Goal: Communication & Community: Answer question/provide support

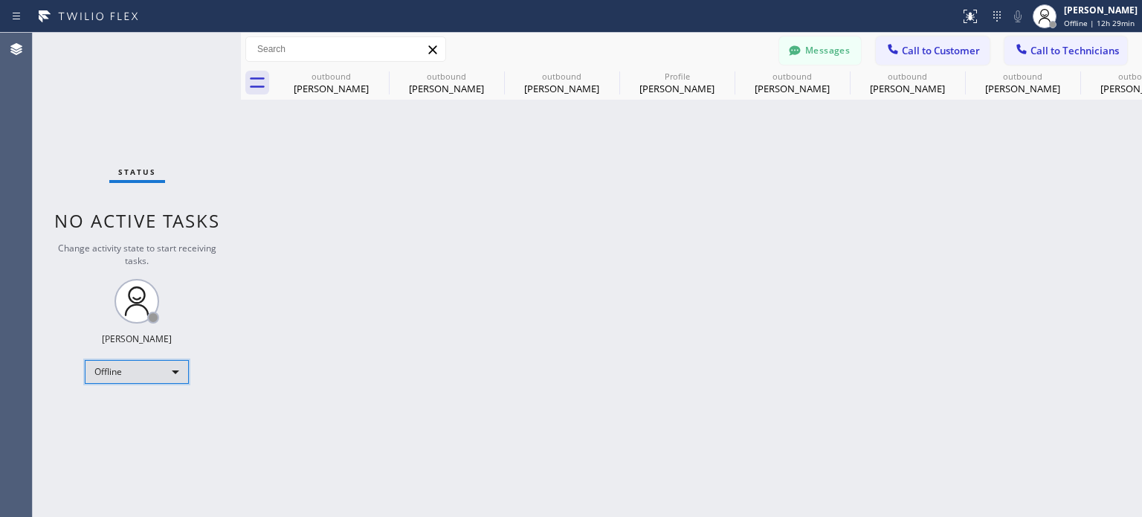
click at [138, 374] on div "Offline" at bounding box center [137, 372] width 104 height 24
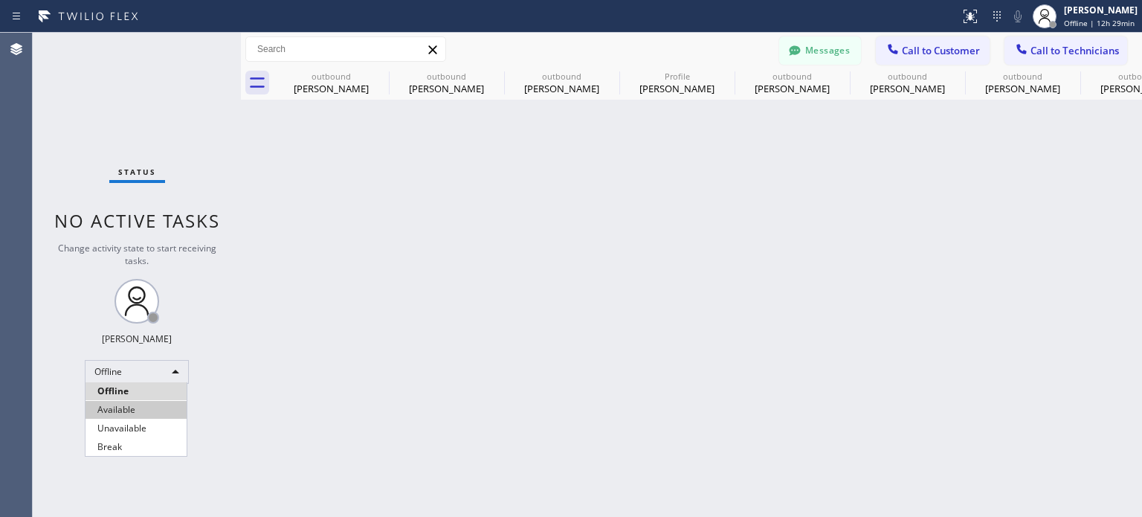
click at [129, 413] on li "Available" at bounding box center [135, 410] width 101 height 18
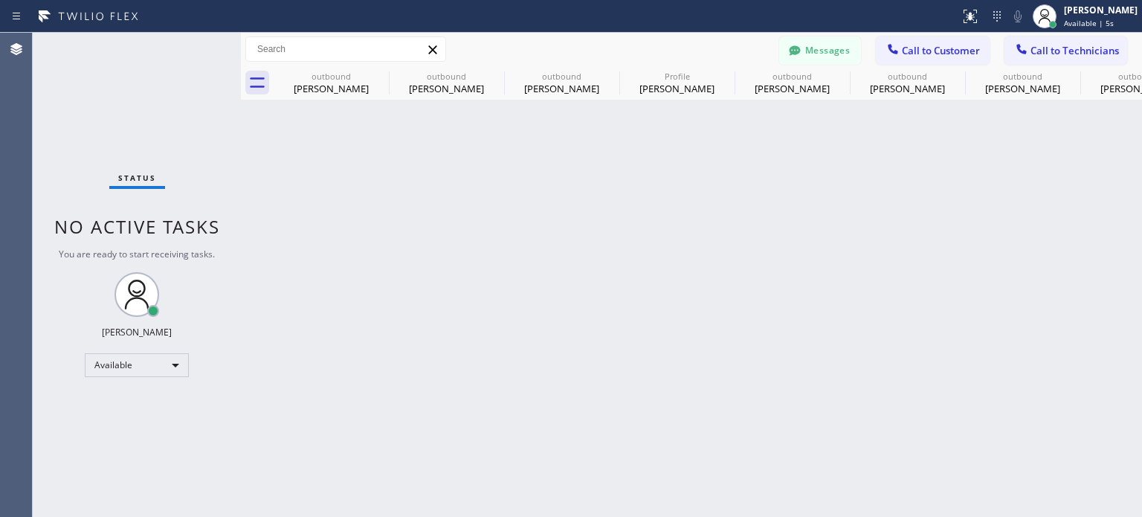
click at [665, 304] on div "Back to Dashboard Change Sender ID Customers Technicians VK [PERSON_NAME] [DATE…" at bounding box center [691, 275] width 901 height 484
click at [868, 183] on div "Back to Dashboard Change Sender ID Customers Technicians VK [PERSON_NAME] [DATE…" at bounding box center [691, 275] width 901 height 484
click at [821, 50] on button "Messages" at bounding box center [820, 50] width 82 height 28
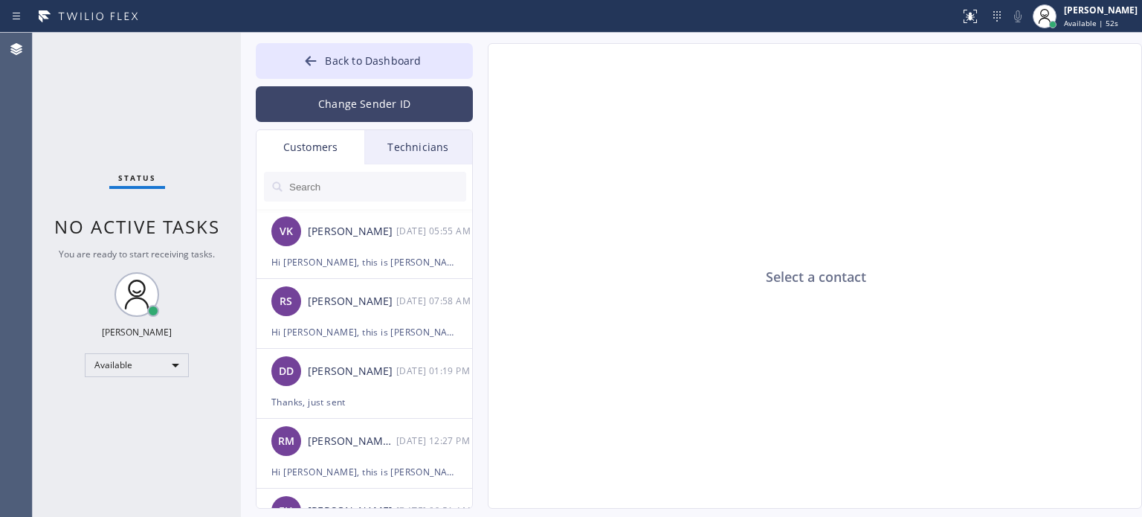
click at [314, 106] on button "Change Sender ID" at bounding box center [364, 104] width 217 height 36
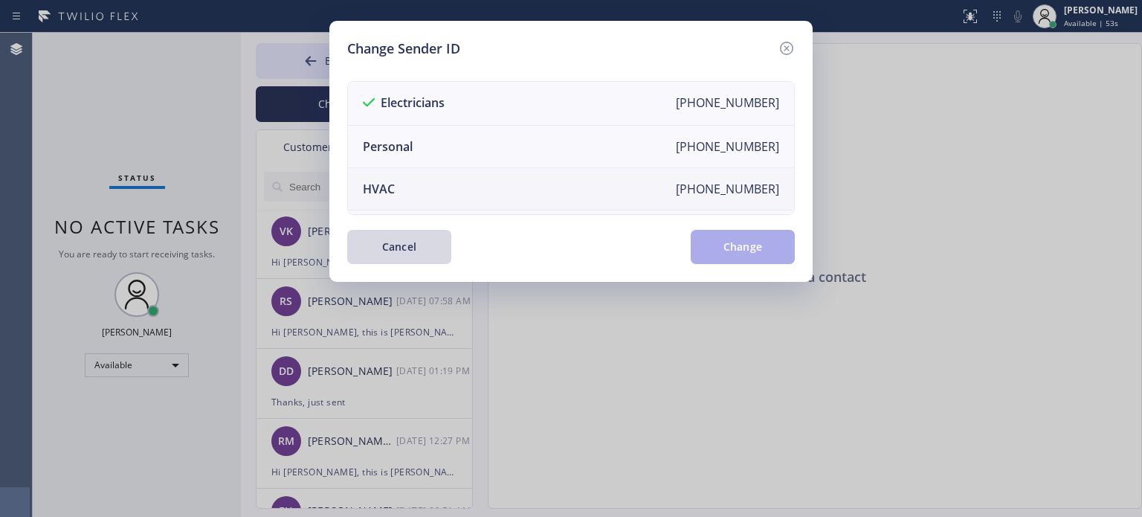
click at [396, 190] on li "HVAC [PHONE_NUMBER]" at bounding box center [571, 189] width 446 height 42
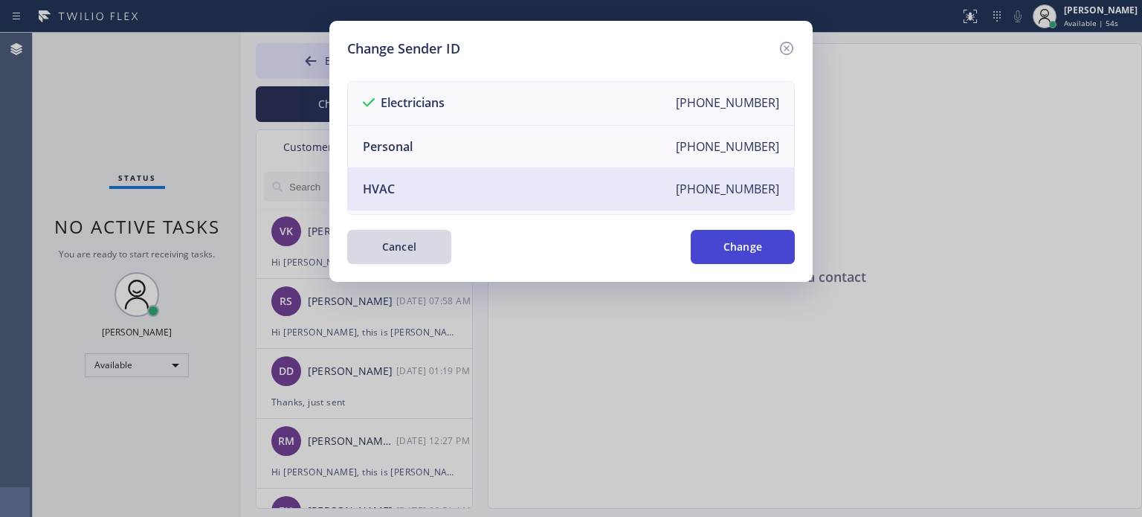
click at [732, 261] on button "Change" at bounding box center [743, 247] width 104 height 34
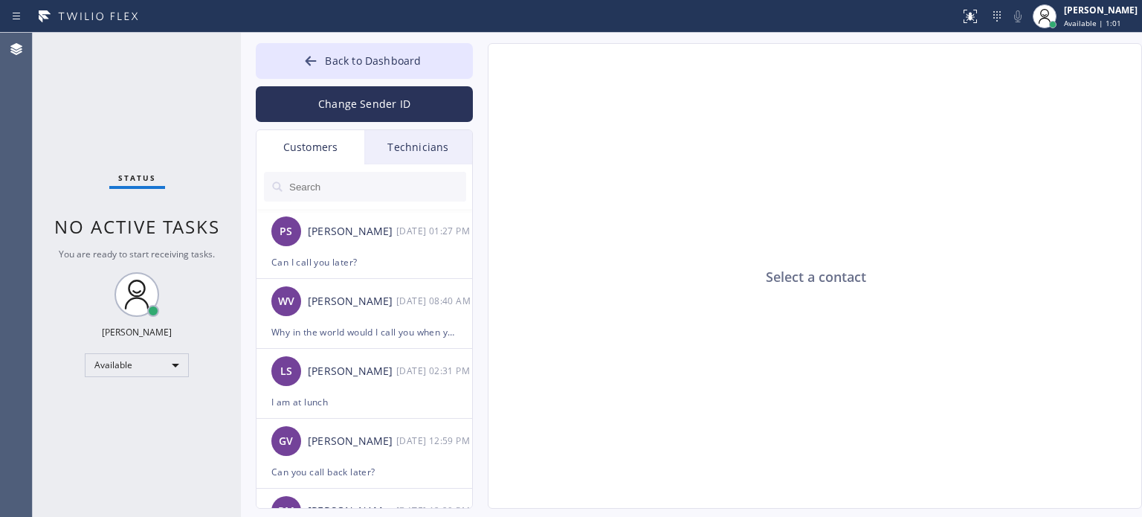
click at [321, 175] on input "text" at bounding box center [377, 187] width 178 height 30
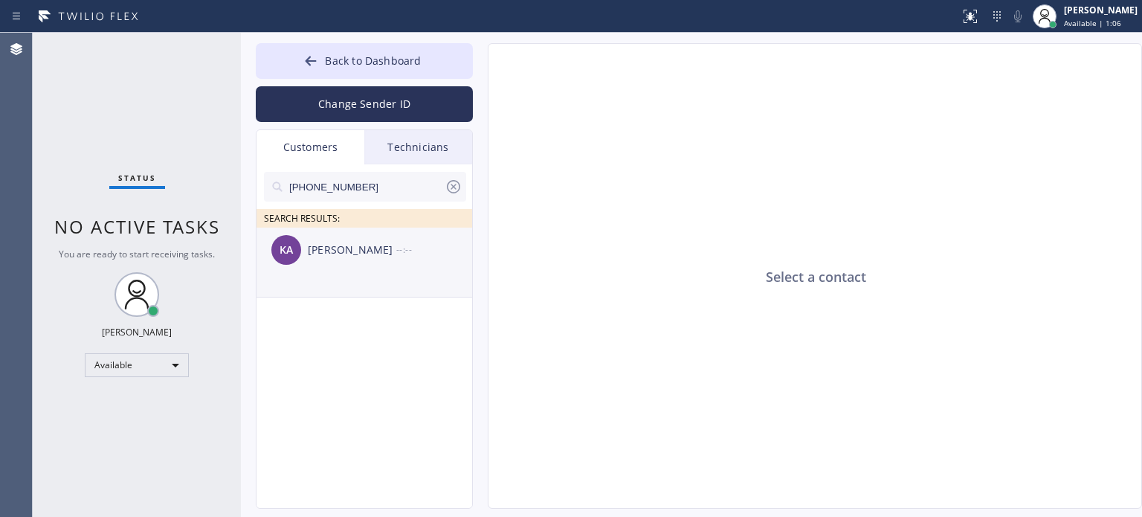
click at [355, 247] on div "[PERSON_NAME]" at bounding box center [352, 250] width 88 height 17
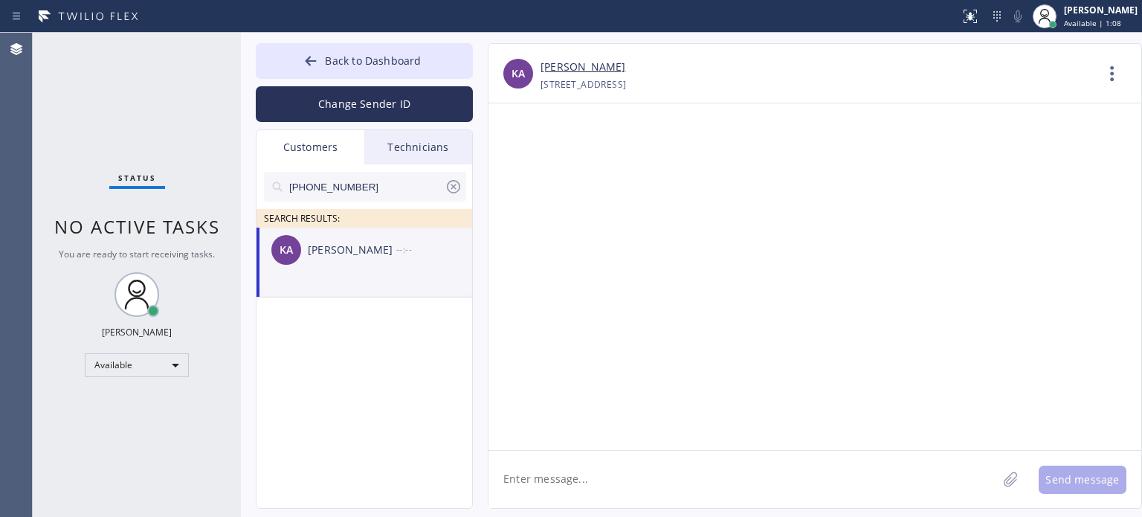
click at [567, 481] on textarea at bounding box center [742, 479] width 509 height 57
paste textarea "Best Brooklyn Heating and AC Repair"
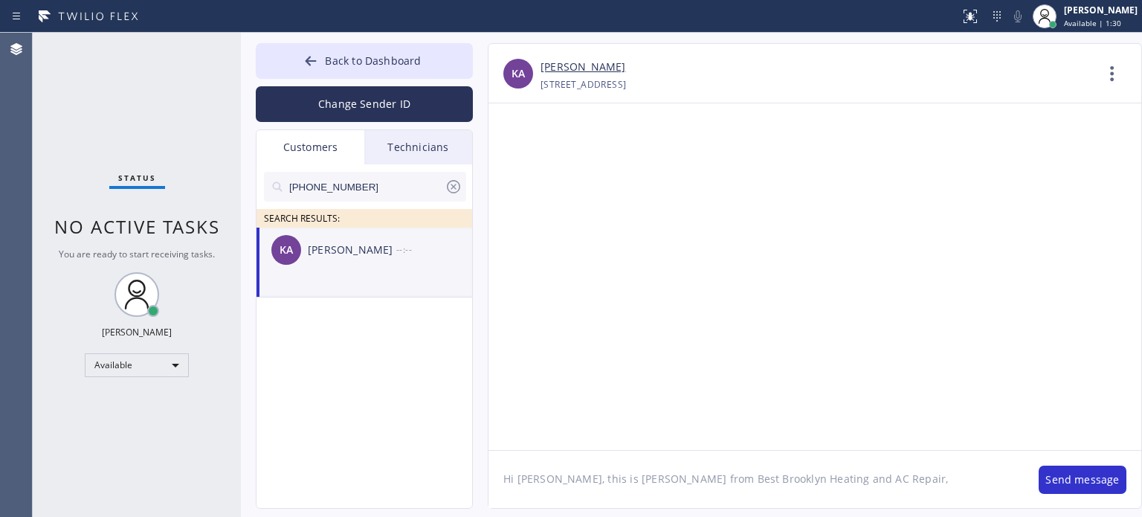
click at [891, 481] on textarea "Hi [PERSON_NAME], this is [PERSON_NAME] from Best Brooklyn Heating and AC Repai…" at bounding box center [755, 479] width 535 height 57
paste textarea "I already sent the estimate to your email. Please check your inbox or spam fold…"
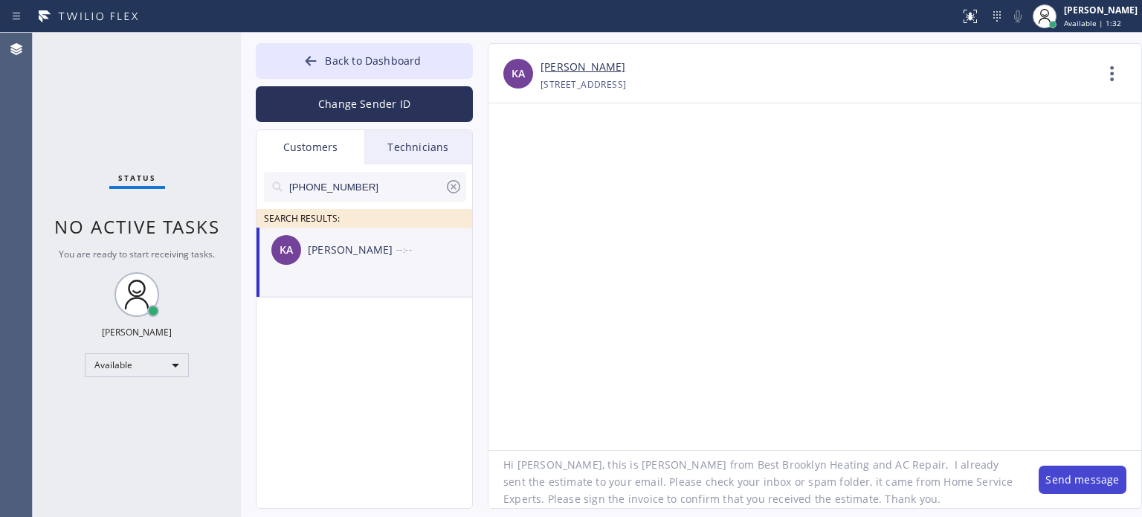
type textarea "Hi [PERSON_NAME], this is [PERSON_NAME] from Best Brooklyn Heating and AC Repai…"
click at [1065, 475] on button "Send message" at bounding box center [1083, 479] width 88 height 28
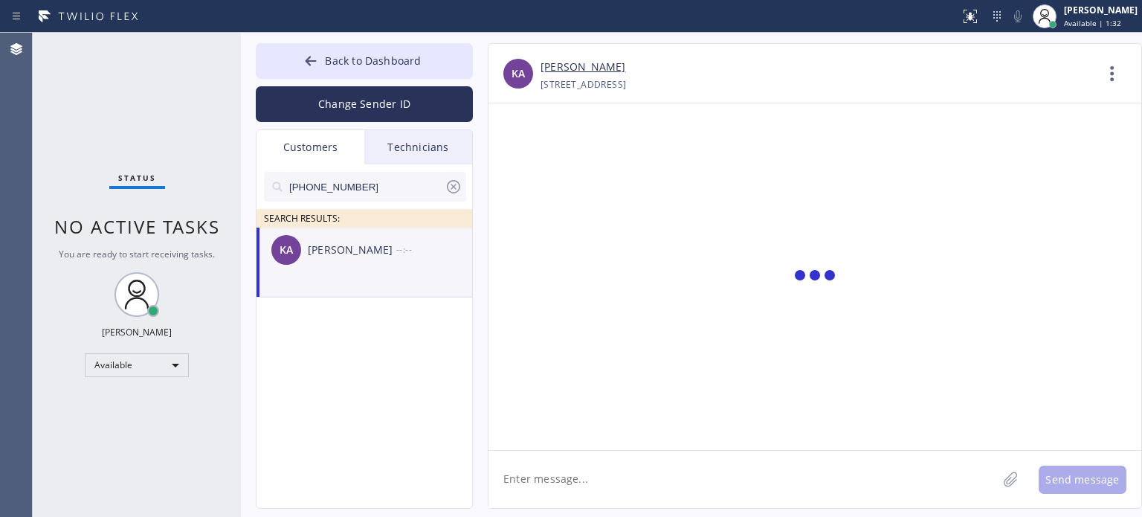
scroll to position [0, 0]
click at [601, 474] on textarea at bounding box center [742, 479] width 509 height 57
click at [341, 256] on div "[PERSON_NAME]" at bounding box center [352, 250] width 88 height 17
click at [564, 465] on textarea at bounding box center [742, 479] width 509 height 57
click at [639, 476] on textarea at bounding box center [742, 479] width 509 height 57
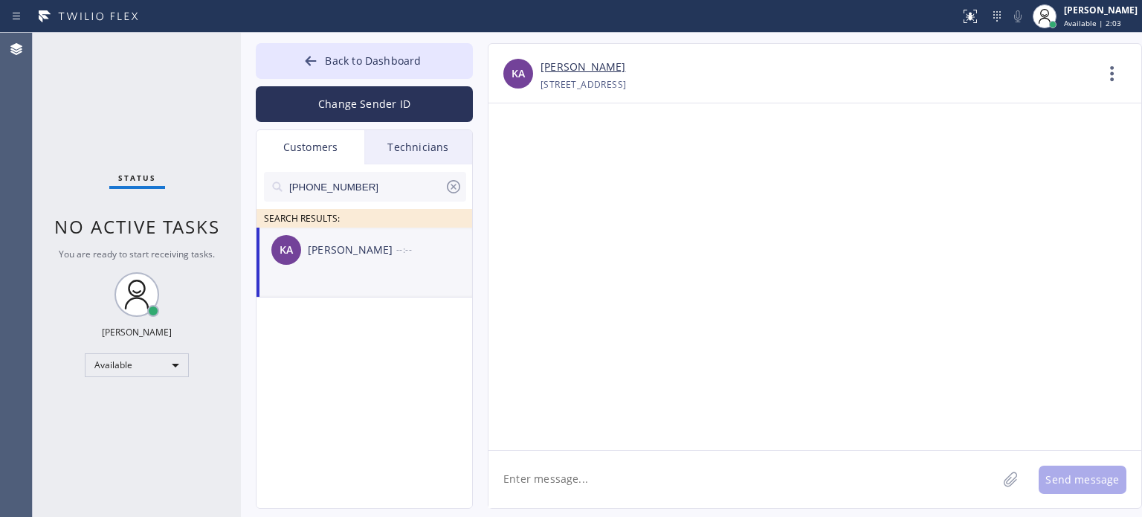
click at [455, 185] on icon at bounding box center [454, 187] width 18 height 18
click at [349, 249] on div "[PERSON_NAME]" at bounding box center [352, 250] width 88 height 17
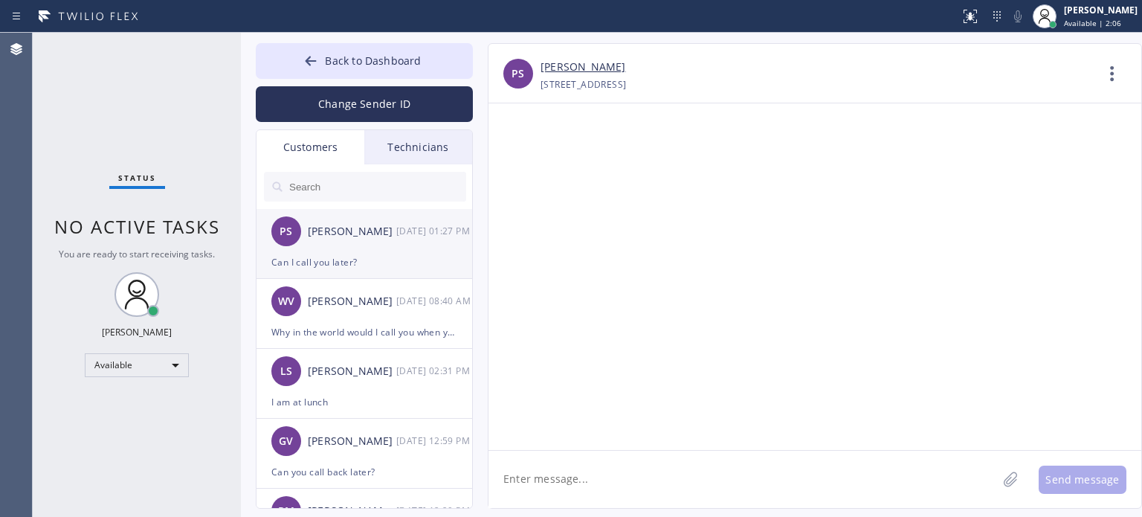
click at [407, 240] on div "PS [PERSON_NAME] [DATE] 01:27 PM" at bounding box center [364, 231] width 217 height 45
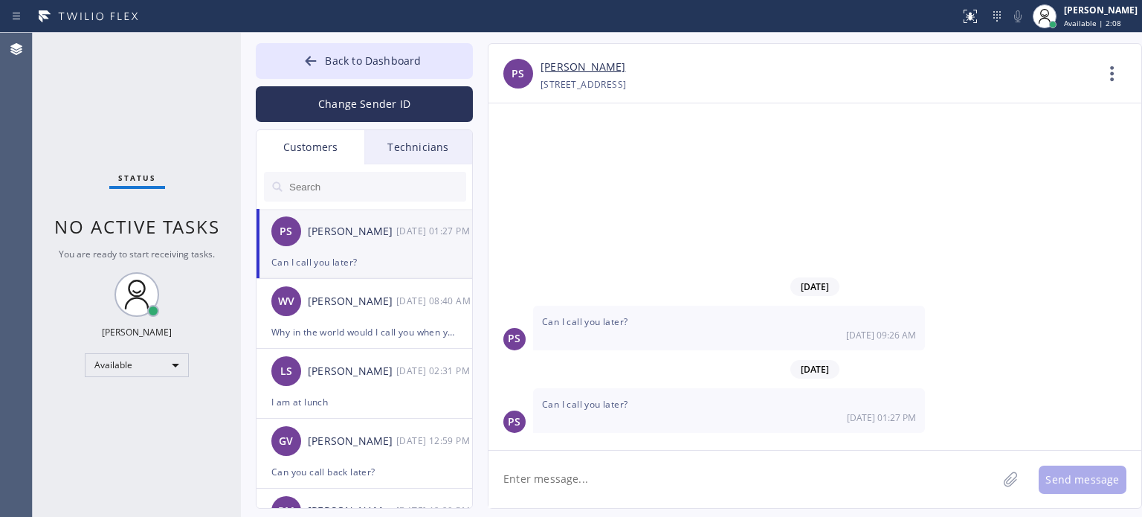
click at [317, 190] on input "text" at bounding box center [377, 187] width 178 height 30
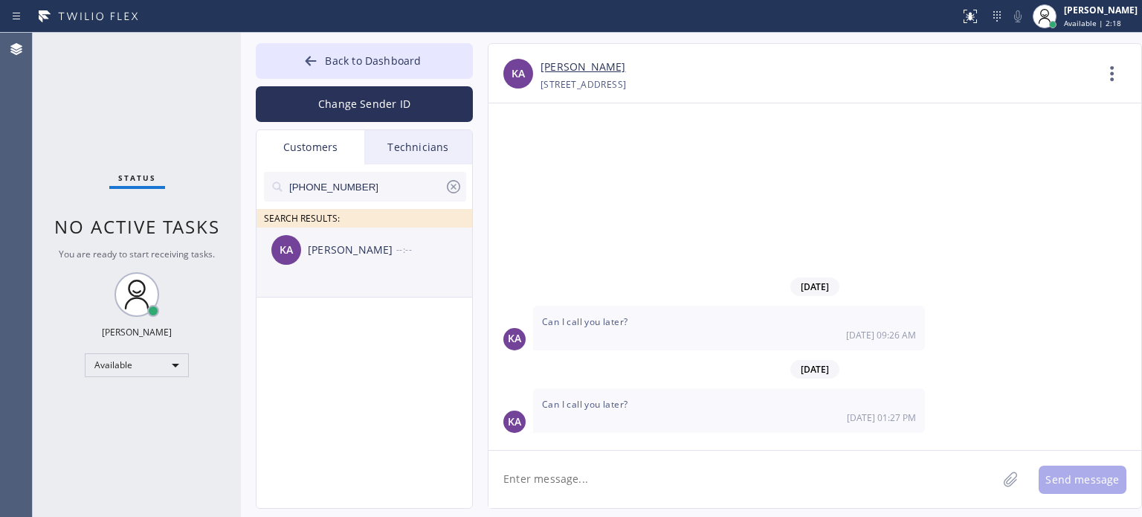
click at [338, 246] on div "[PERSON_NAME]" at bounding box center [352, 250] width 88 height 17
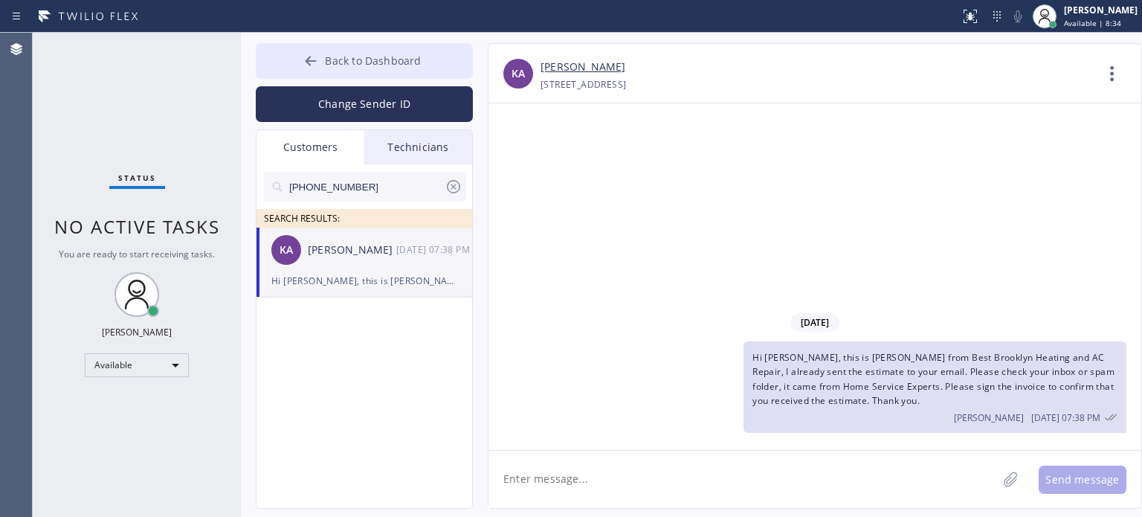
click at [300, 54] on button "Back to Dashboard" at bounding box center [364, 61] width 217 height 36
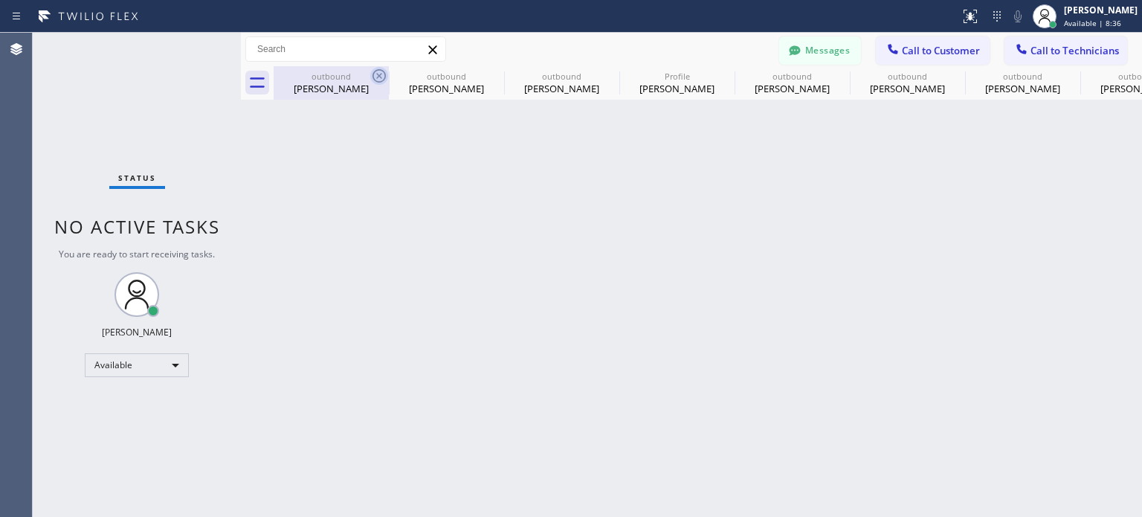
click at [378, 74] on icon at bounding box center [379, 76] width 18 height 18
click at [0, 0] on icon at bounding box center [0, 0] width 0 height 0
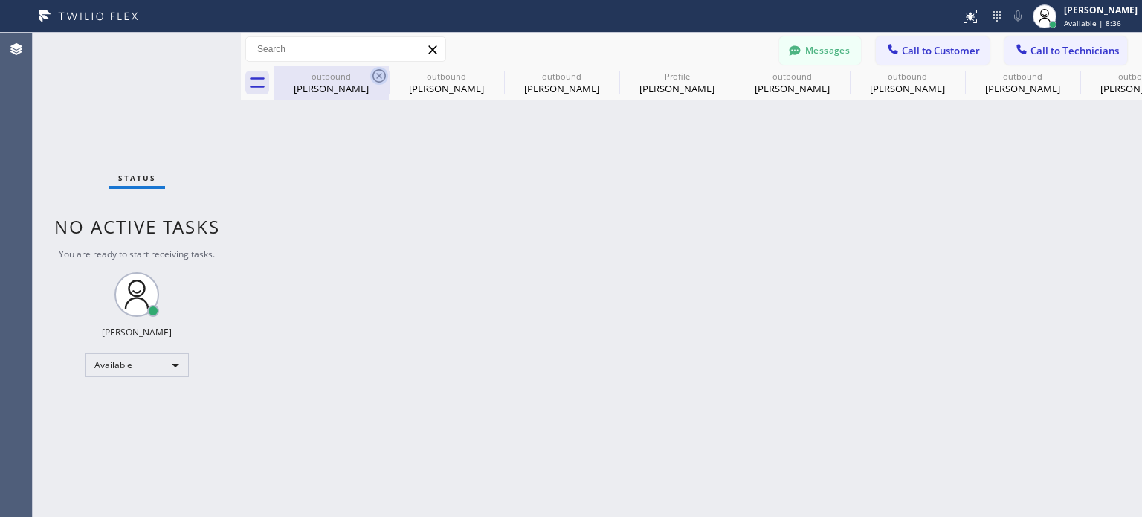
click at [0, 0] on icon at bounding box center [0, 0] width 0 height 0
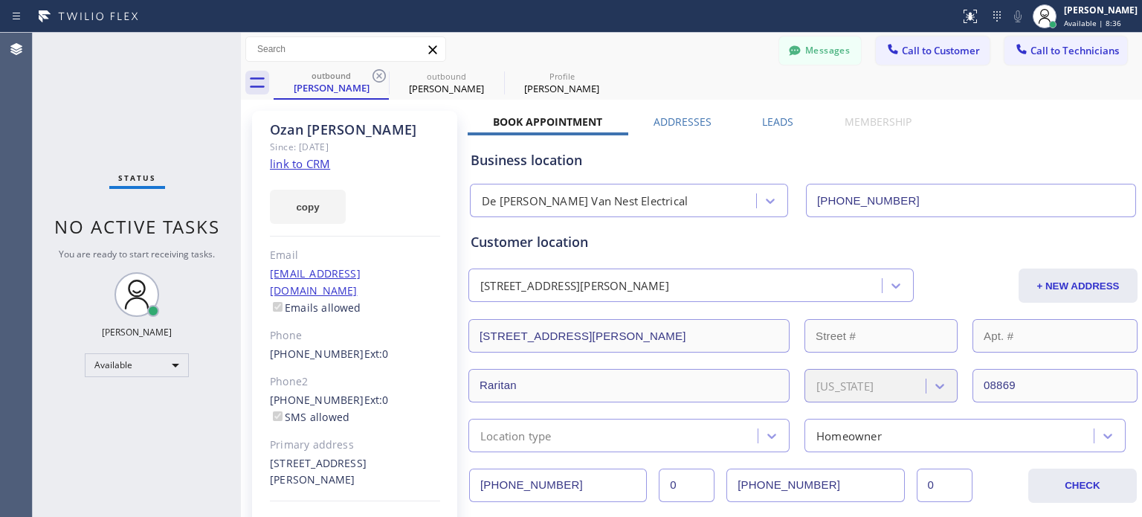
click at [378, 74] on icon at bounding box center [379, 76] width 18 height 18
click at [0, 0] on icon at bounding box center [0, 0] width 0 height 0
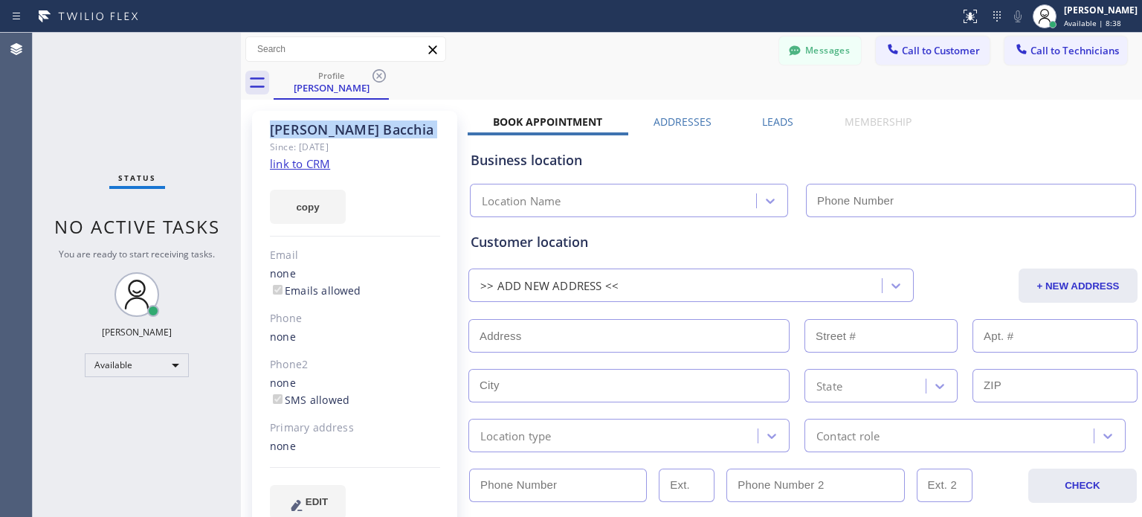
click at [378, 74] on icon at bounding box center [379, 76] width 18 height 18
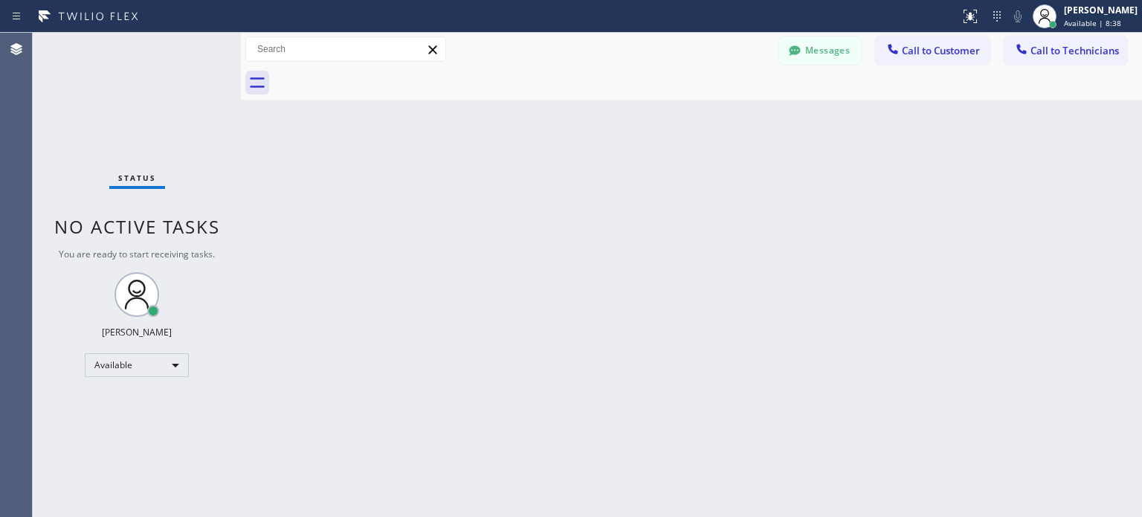
click at [378, 74] on div at bounding box center [708, 82] width 868 height 33
click at [839, 56] on button "Messages" at bounding box center [820, 50] width 82 height 28
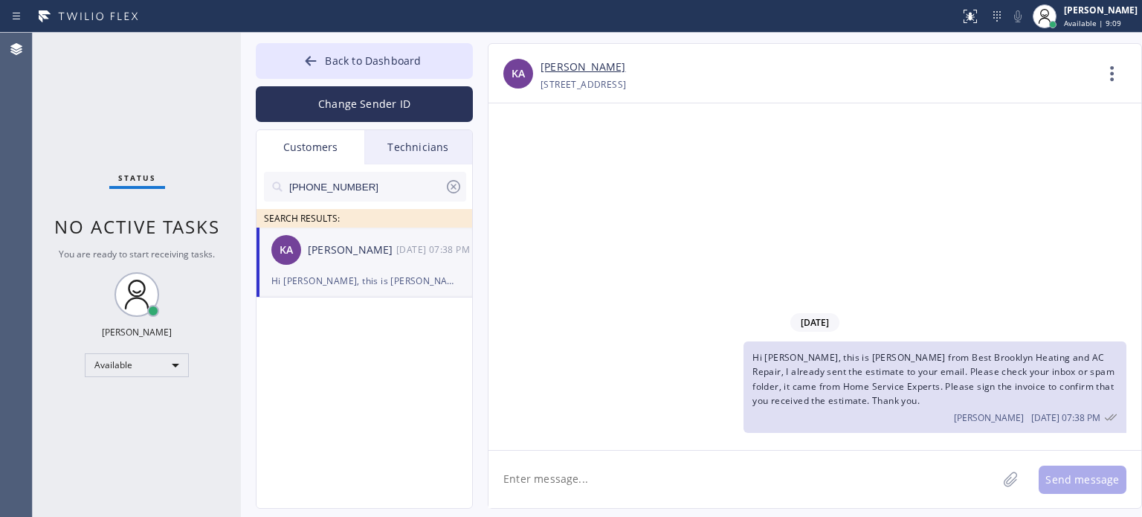
click at [449, 184] on icon at bounding box center [454, 187] width 18 height 18
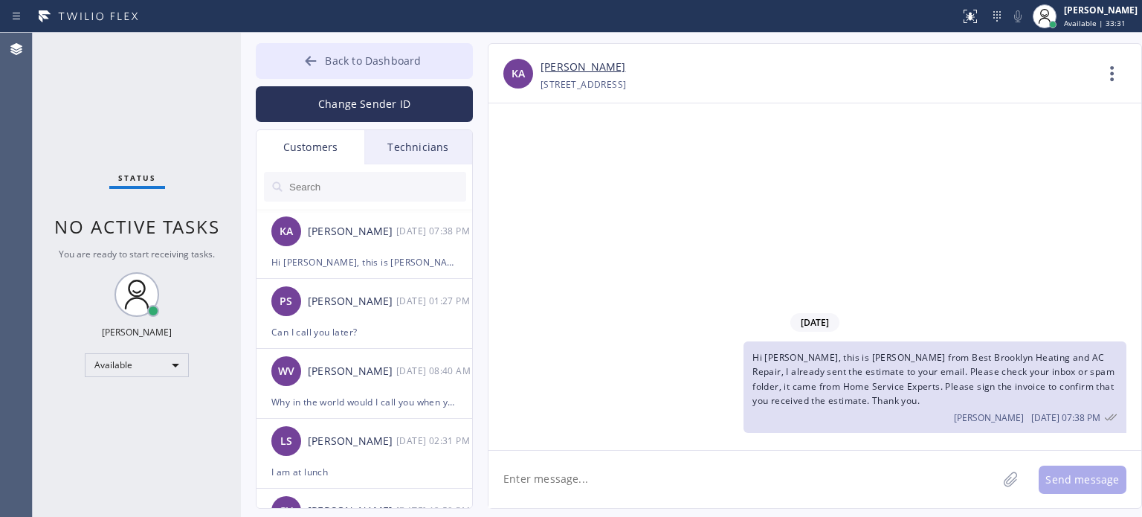
click at [331, 65] on span "Back to Dashboard" at bounding box center [373, 61] width 96 height 14
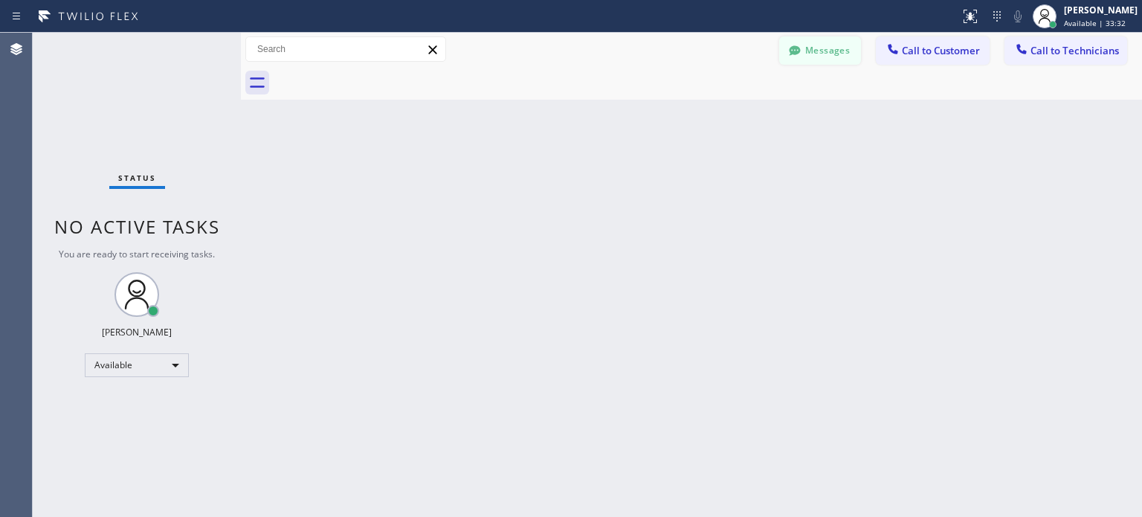
click at [799, 49] on icon at bounding box center [794, 50] width 11 height 10
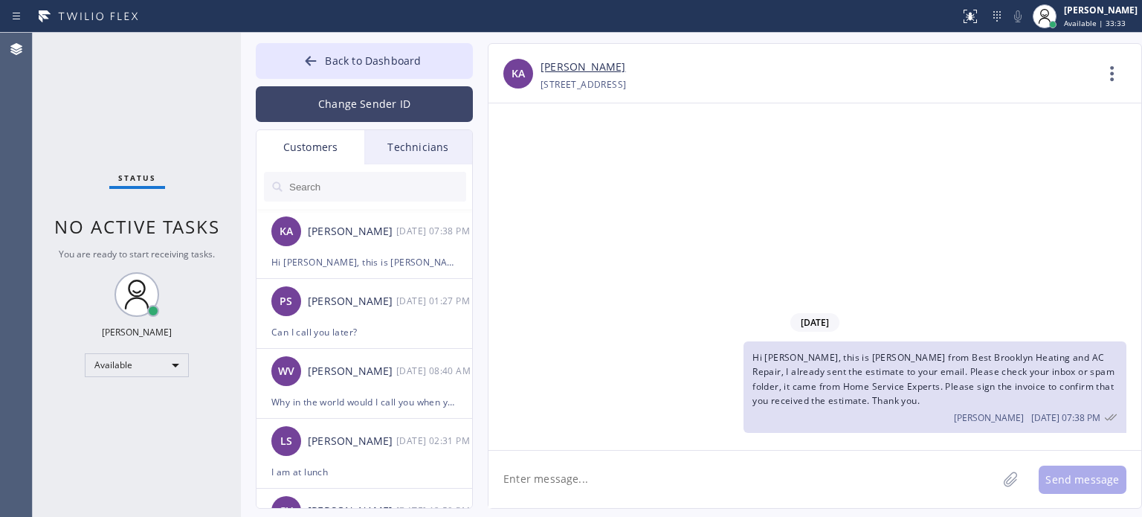
click at [329, 100] on button "Change Sender ID" at bounding box center [364, 104] width 217 height 36
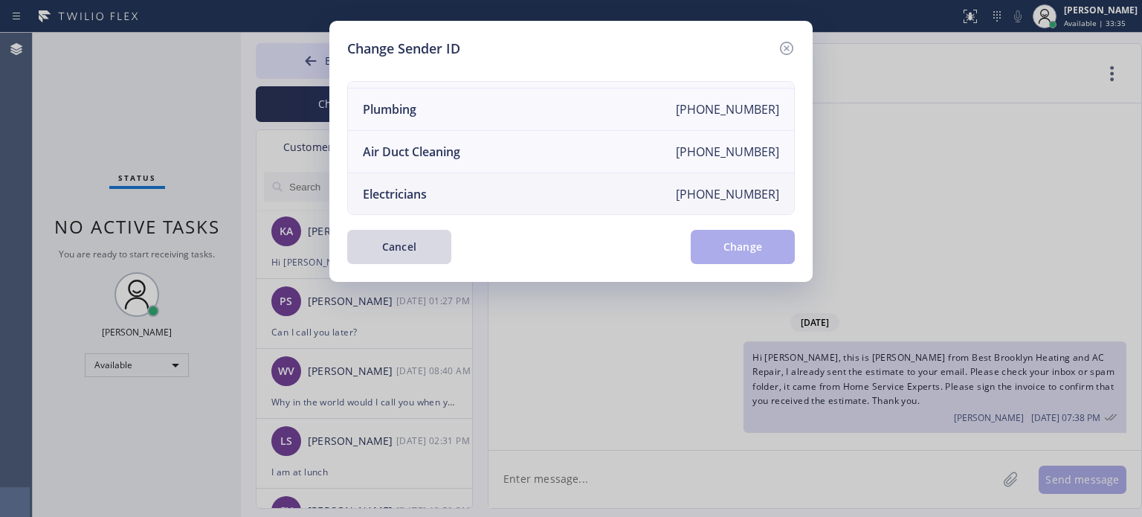
scroll to position [173, 0]
drag, startPoint x: 401, startPoint y: 177, endPoint x: 413, endPoint y: 172, distance: 13.0
click at [401, 185] on div "Electricians" at bounding box center [395, 193] width 64 height 16
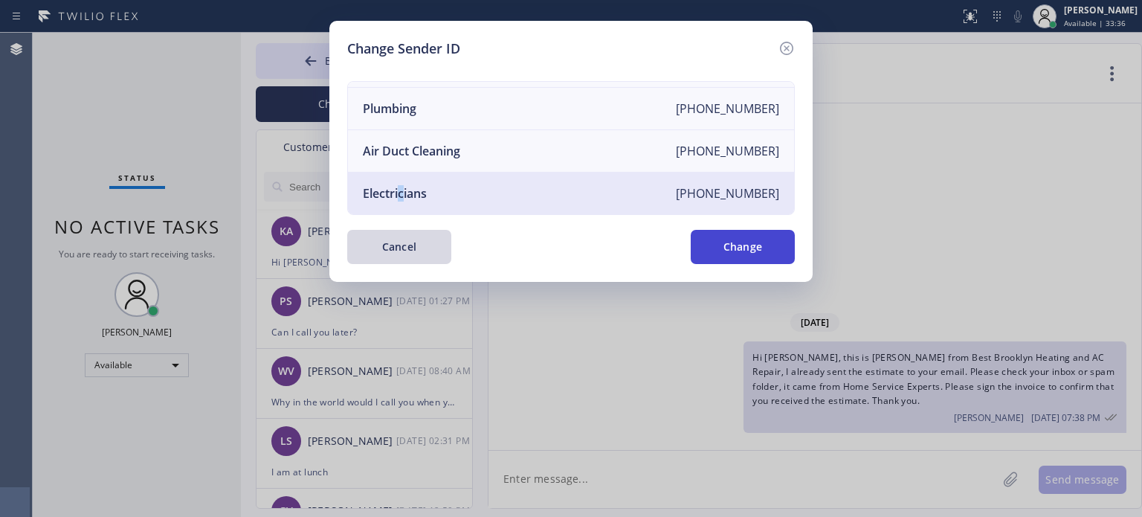
click at [721, 242] on button "Change" at bounding box center [743, 247] width 104 height 34
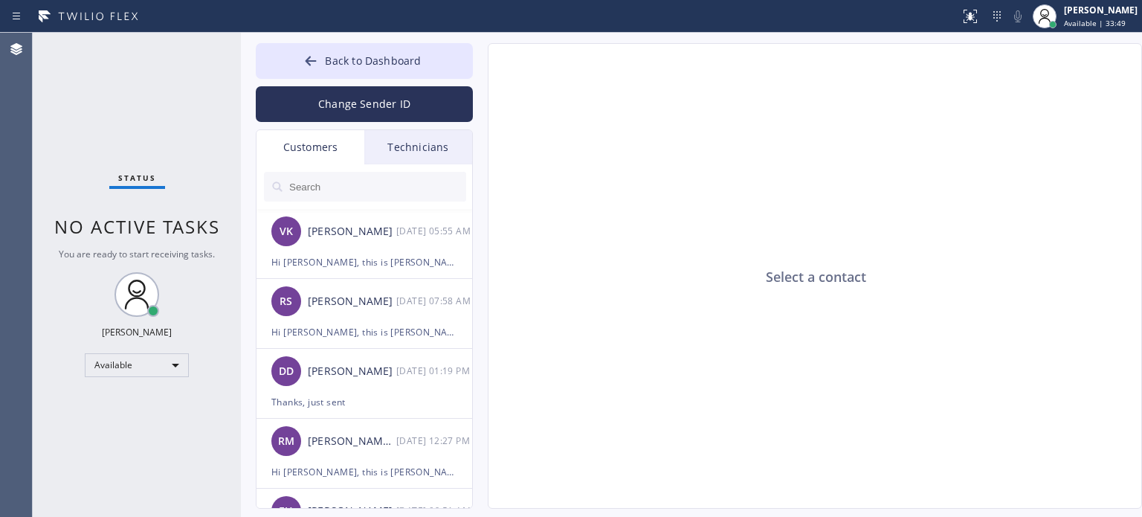
click at [319, 187] on input "text" at bounding box center [377, 187] width 178 height 30
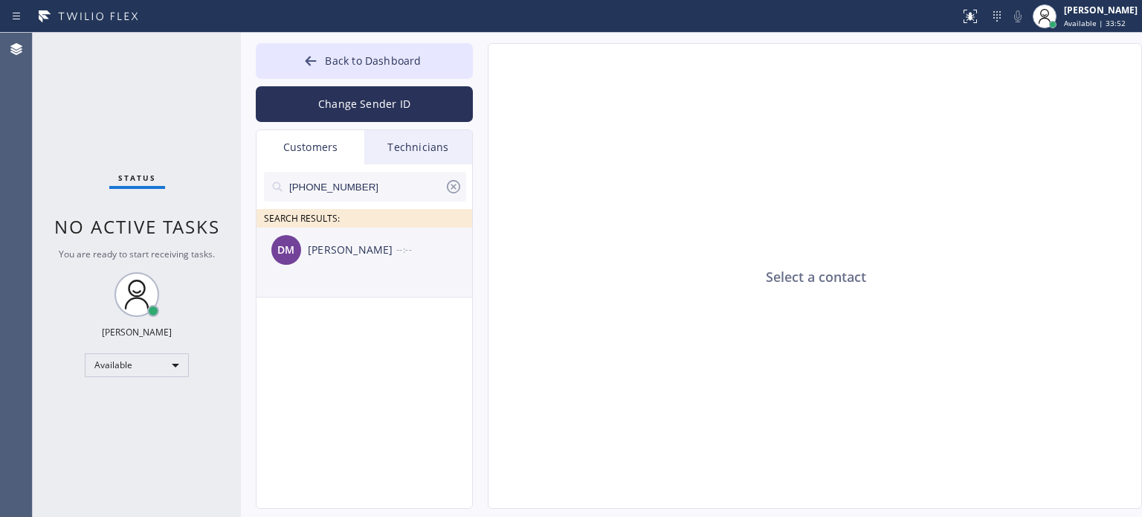
click at [340, 256] on div "[PERSON_NAME]" at bounding box center [352, 250] width 88 height 17
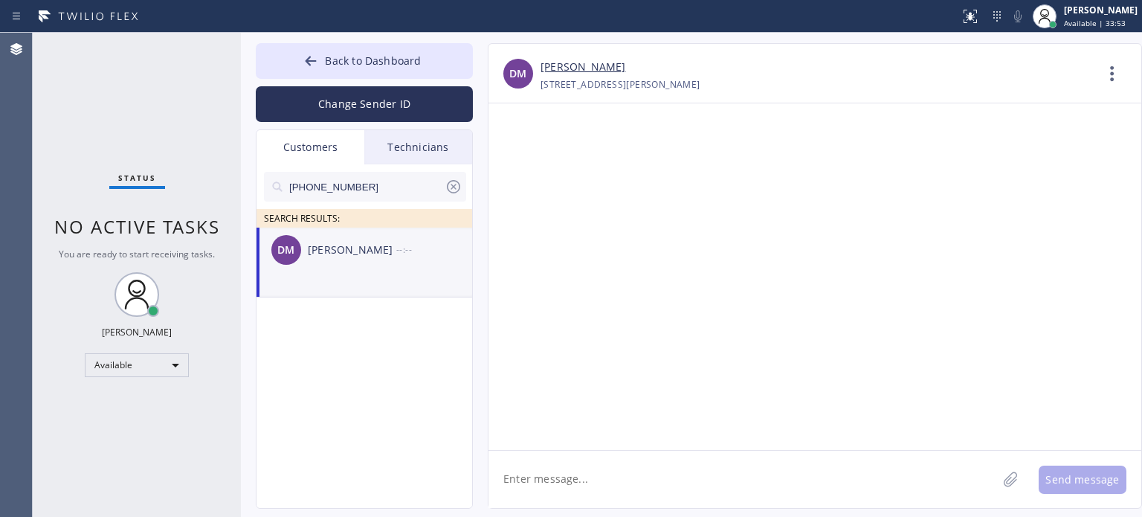
click at [613, 484] on textarea at bounding box center [742, 479] width 509 height 57
type textarea "h"
paste textarea "Teco Electric Co"
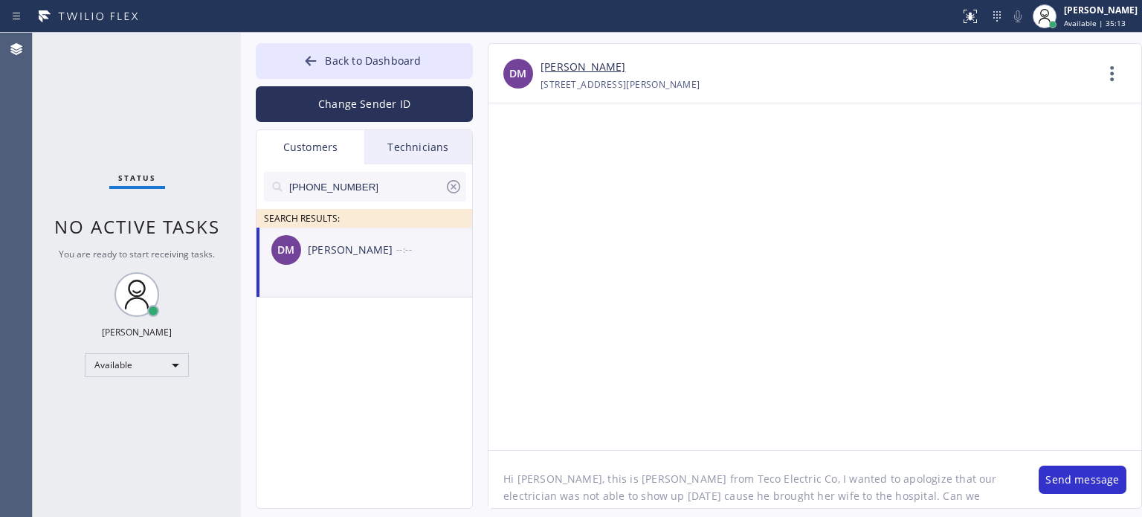
scroll to position [12, 0]
click at [587, 473] on textarea "Hi [PERSON_NAME], this is [PERSON_NAME] from Teco Electric Co, I wanted to apol…" at bounding box center [755, 479] width 535 height 57
paste textarea "This is [PERSON_NAME] from Teco Electric Co. I sincerely apologize that our ele…"
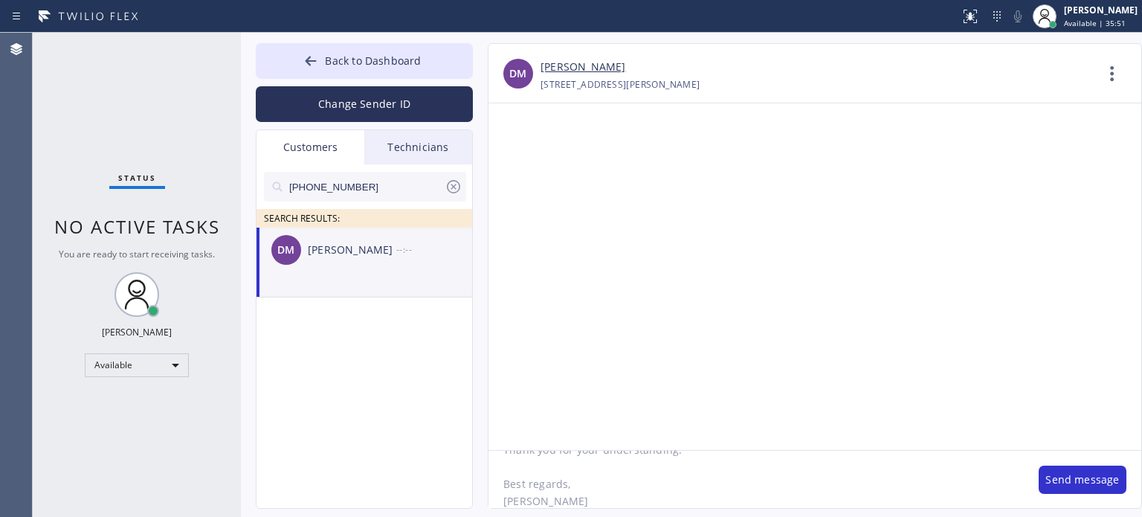
scroll to position [74, 0]
click at [538, 477] on textarea "Hi [PERSON_NAME], This is [PERSON_NAME] from Teco Electric Co. I sincerely apol…" at bounding box center [755, 479] width 535 height 57
click at [532, 471] on textarea "Hi [PERSON_NAME], This is [PERSON_NAME] from Teco Electric Co. I sincerely apol…" at bounding box center [755, 479] width 535 height 57
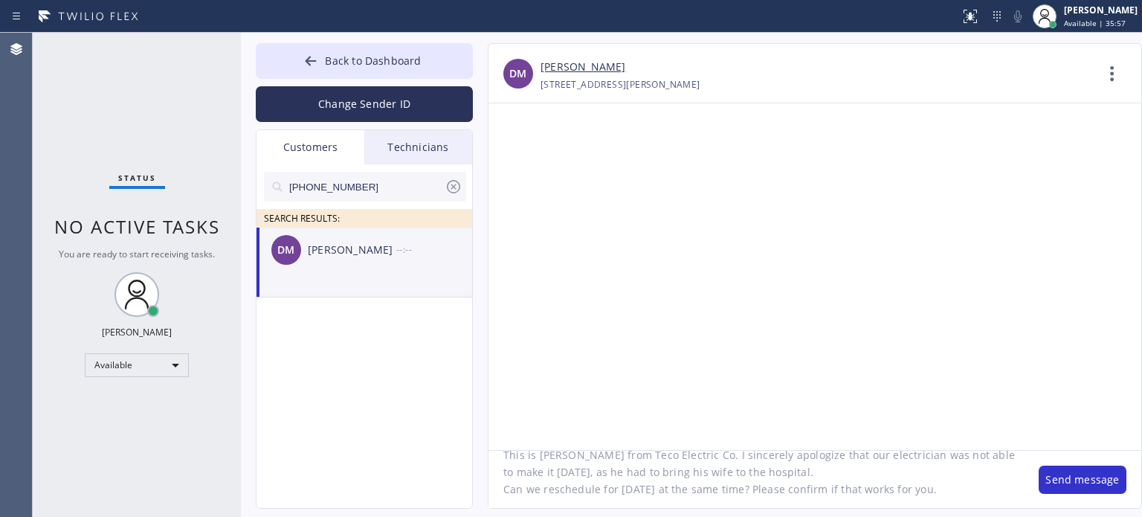
click at [538, 501] on textarea "Hi [PERSON_NAME], This is [PERSON_NAME] from Teco Electric Co. I sincerely apol…" at bounding box center [755, 479] width 535 height 57
type textarea "Hi [PERSON_NAME], This is [PERSON_NAME] from Teco Electric Co. I sincerely apol…"
click at [1056, 474] on button "Send message" at bounding box center [1083, 479] width 88 height 28
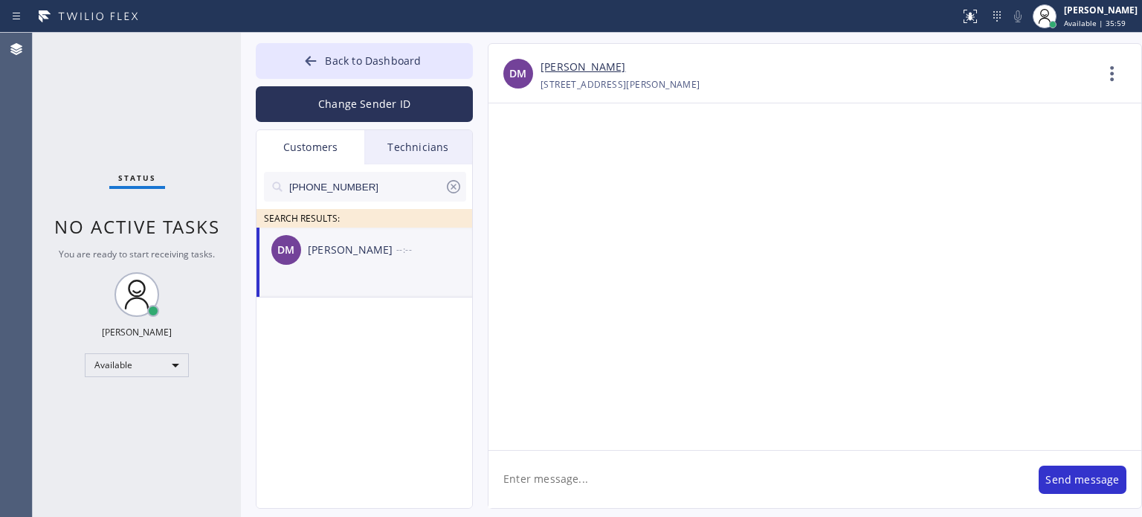
scroll to position [0, 0]
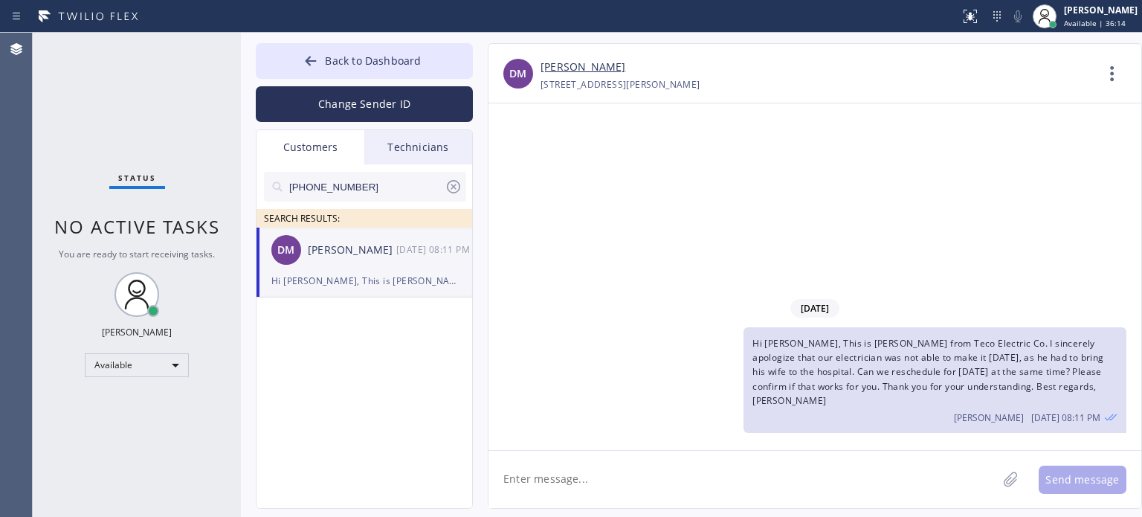
click at [330, 184] on input "[PHONE_NUMBER]" at bounding box center [366, 187] width 157 height 30
paste input "08) 418-8374"
type input "[PHONE_NUMBER]"
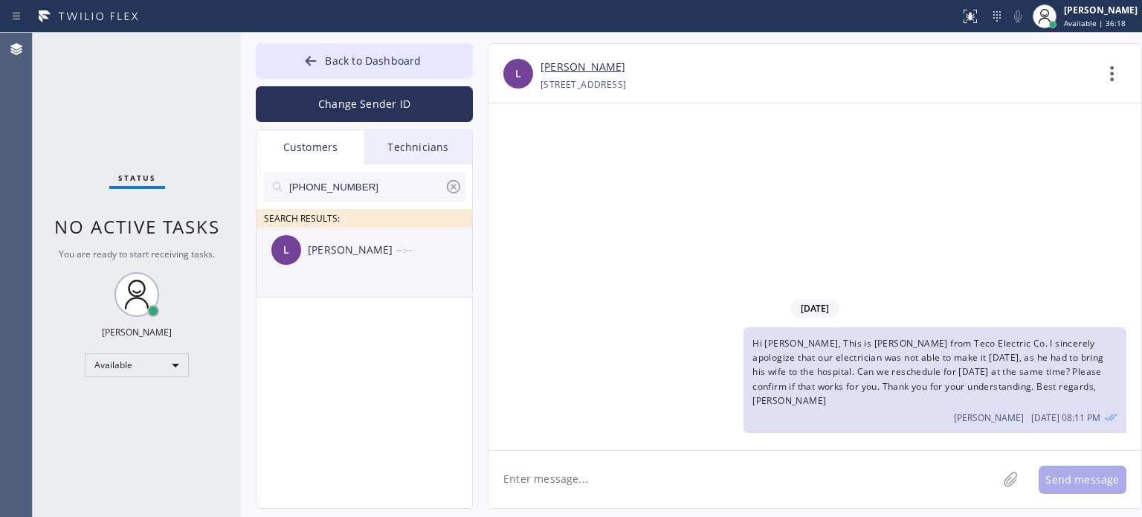
click at [359, 262] on div "[PERSON_NAME] --:--" at bounding box center [364, 249] width 217 height 45
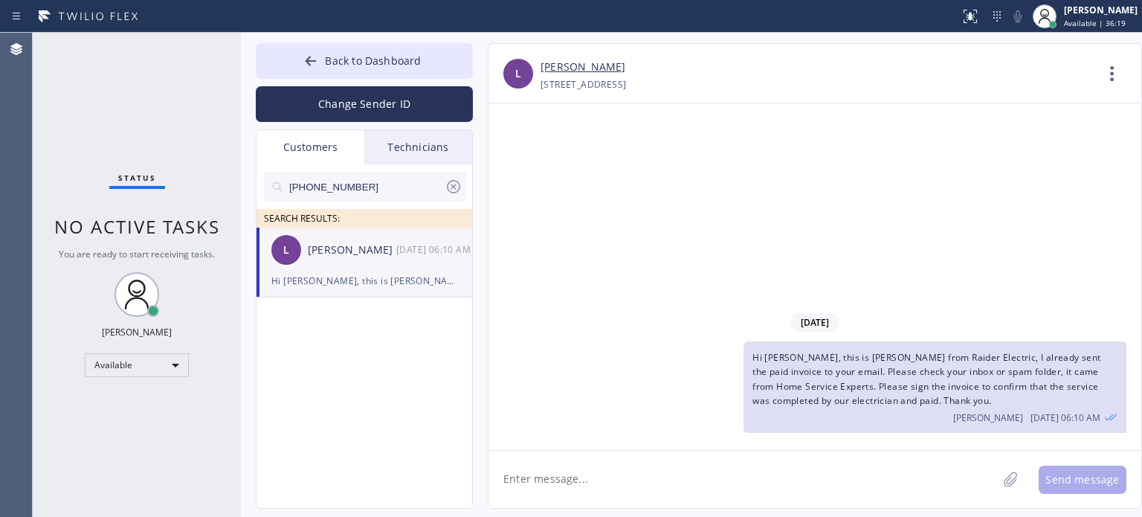
click at [572, 474] on textarea at bounding box center [742, 479] width 509 height 57
paste textarea "i [PERSON_NAME], This is [PERSON_NAME] from Teco Electric Co. I sincerely apolo…"
click at [528, 479] on textarea "Hi [PERSON_NAME], This is [PERSON_NAME] from Teco Electric Co. I sincerely apol…" at bounding box center [755, 479] width 535 height 57
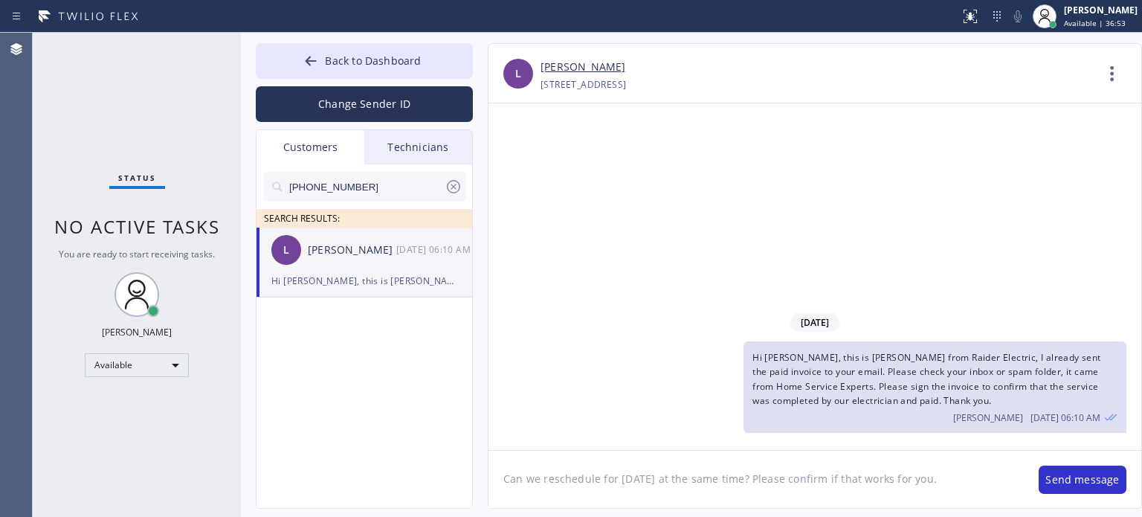
drag, startPoint x: 587, startPoint y: 493, endPoint x: 660, endPoint y: 468, distance: 77.1
click at [660, 468] on textarea "Hi [PERSON_NAME], This is [PERSON_NAME] from Teco Electric Co. I sincerely apol…" at bounding box center [755, 479] width 535 height 57
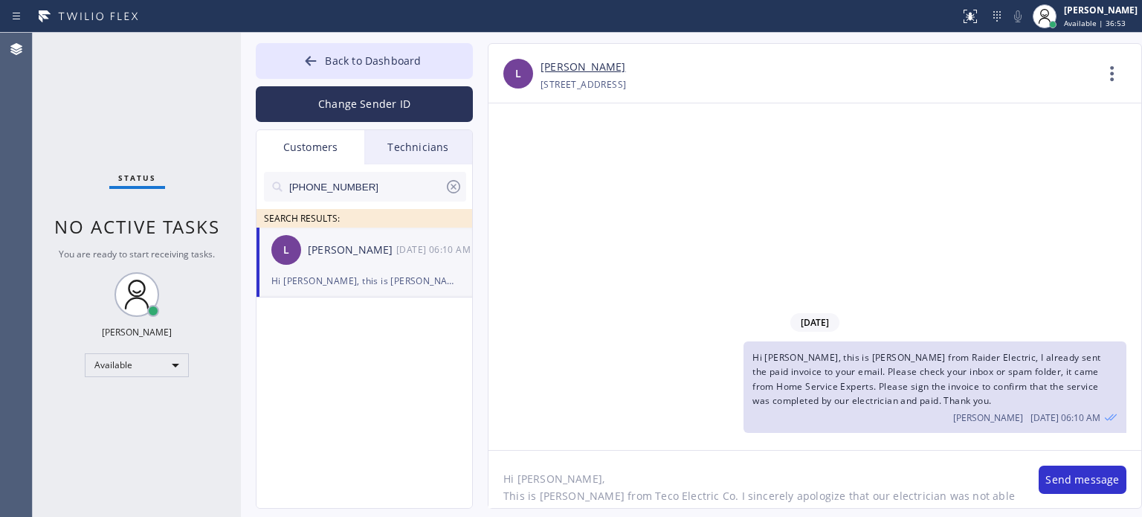
click at [664, 501] on textarea "Hi [PERSON_NAME], This is [PERSON_NAME] from Teco Electric Co. I sincerely apol…" at bounding box center [755, 479] width 535 height 57
drag, startPoint x: 664, startPoint y: 493, endPoint x: 590, endPoint y: 490, distance: 73.7
click at [590, 490] on textarea "Hi [PERSON_NAME], This is [PERSON_NAME] from Teco Electric Co. I sincerely apol…" at bounding box center [755, 479] width 535 height 57
paste textarea "Raider Electric"
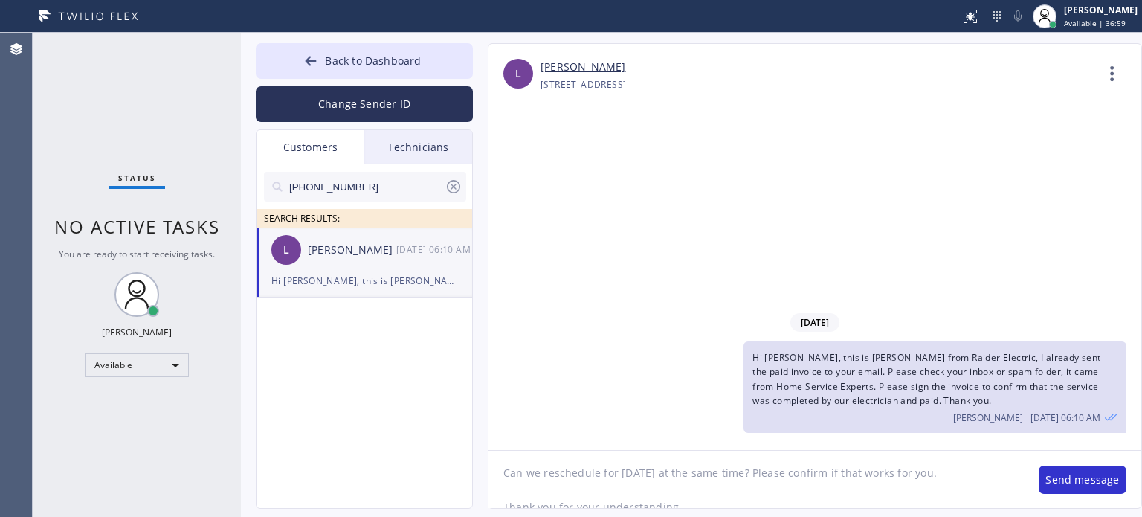
click at [562, 462] on textarea "Hi [PERSON_NAME], This is [PERSON_NAME] from Raider Electric. I sincerely apolo…" at bounding box center [755, 479] width 535 height 57
click at [564, 491] on textarea "Hi [PERSON_NAME], This is [PERSON_NAME] from Raider Electric. I sincerely apolo…" at bounding box center [755, 479] width 535 height 57
click at [703, 496] on textarea "Hi [PERSON_NAME], This is [PERSON_NAME] from Raider Electric. I sincerely apolo…" at bounding box center [755, 479] width 535 height 57
type textarea "Hi [PERSON_NAME], This is [PERSON_NAME] from Raider Electric. I sincerely apolo…"
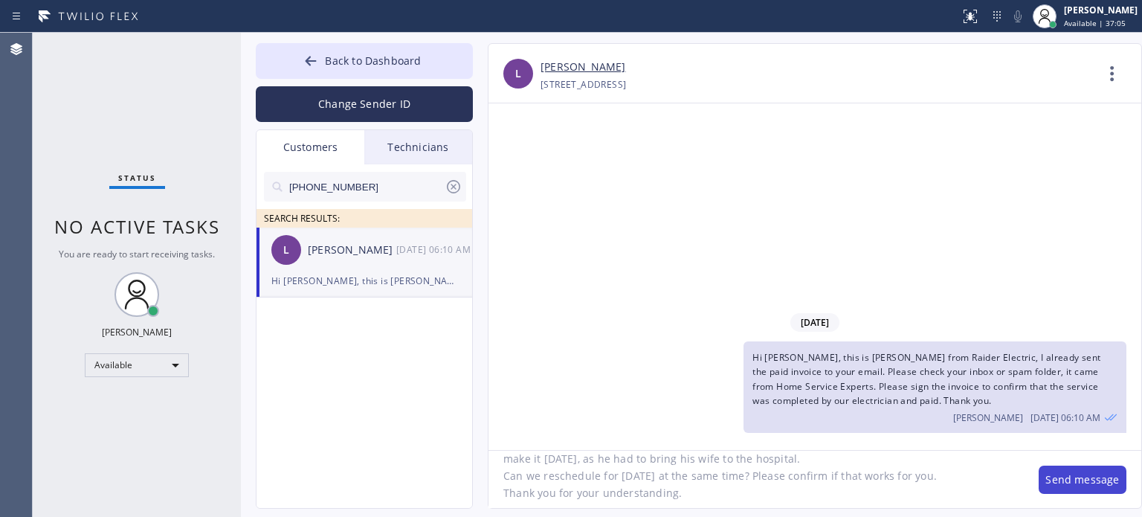
drag, startPoint x: 1060, startPoint y: 477, endPoint x: 1033, endPoint y: 477, distance: 27.5
click at [1059, 477] on button "Send message" at bounding box center [1083, 479] width 88 height 28
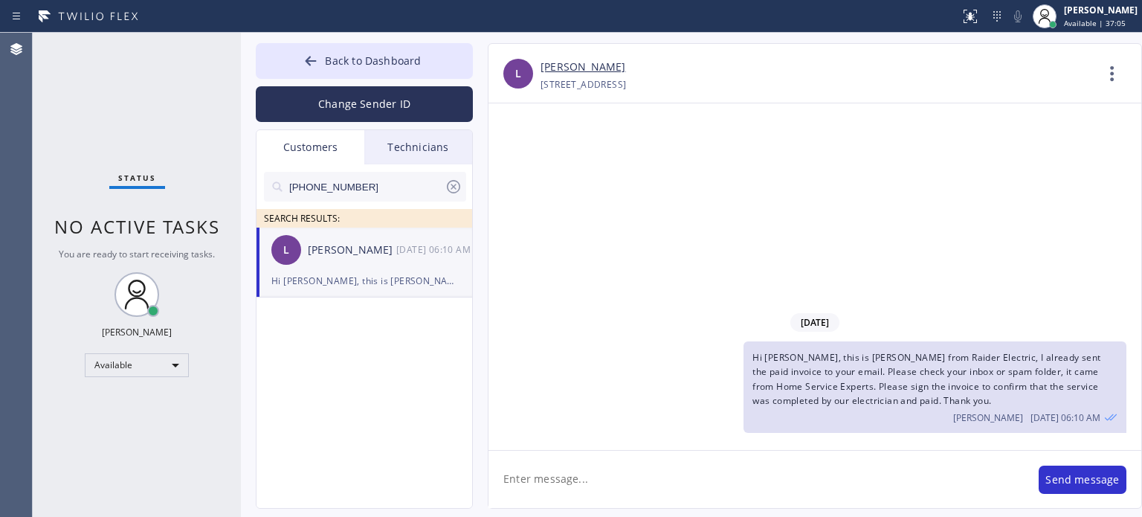
scroll to position [0, 0]
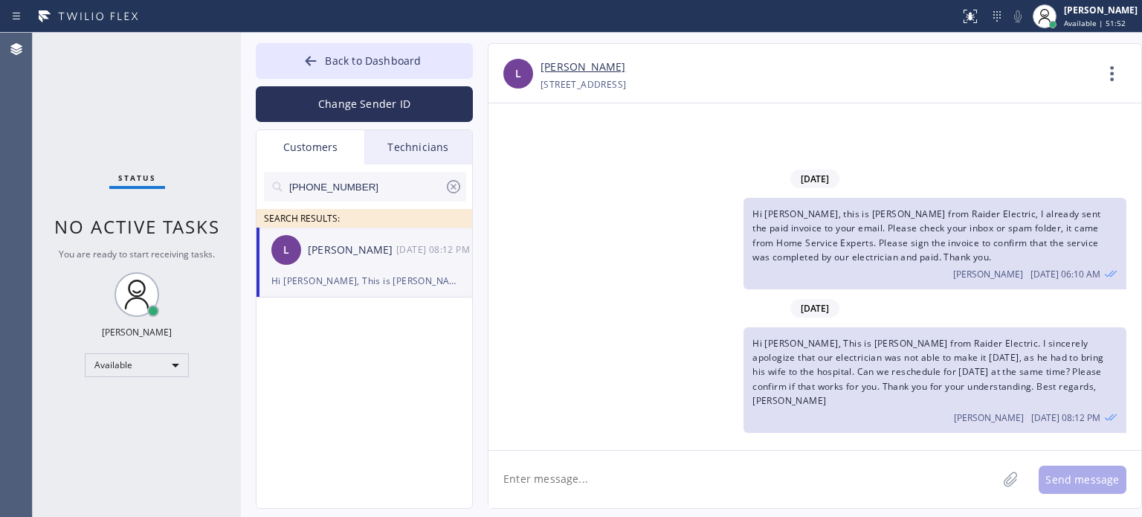
click at [393, 283] on div "Hi [PERSON_NAME], This is [PERSON_NAME] from Raider Electric. I sincerely apolo…" at bounding box center [364, 280] width 186 height 17
click at [452, 185] on icon at bounding box center [453, 186] width 13 height 13
click at [327, 143] on div "Customers" at bounding box center [310, 147] width 108 height 34
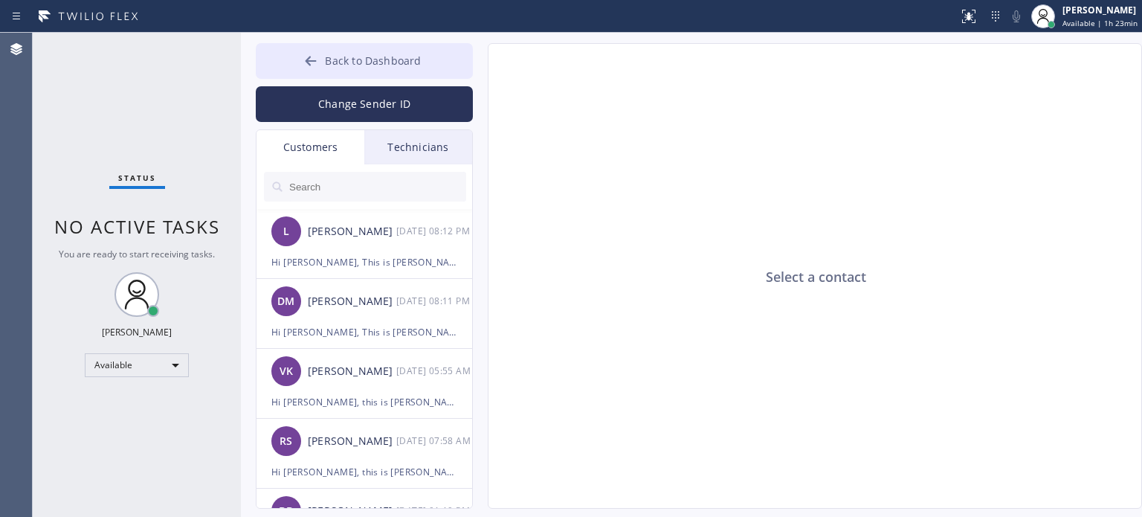
click at [294, 61] on button "Back to Dashboard" at bounding box center [364, 61] width 217 height 36
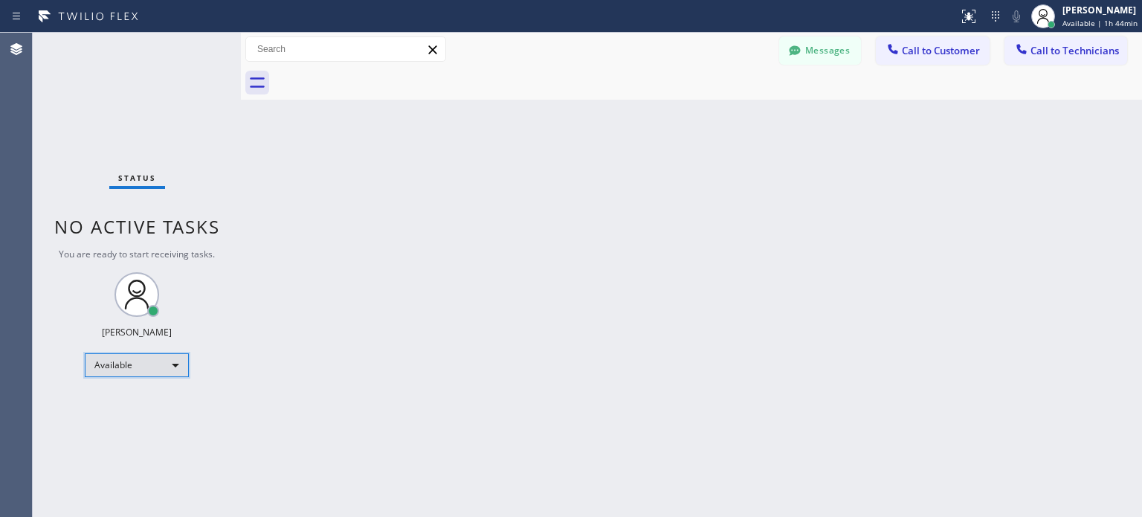
click at [136, 367] on div "Available" at bounding box center [137, 365] width 104 height 24
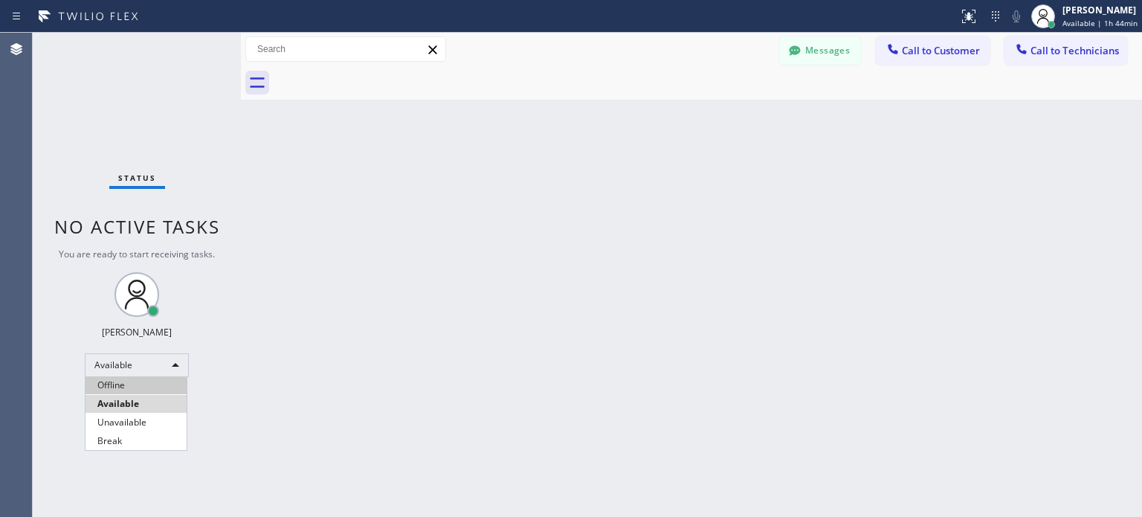
click at [130, 387] on li "Offline" at bounding box center [135, 385] width 101 height 18
